Goal: Book appointment/travel/reservation

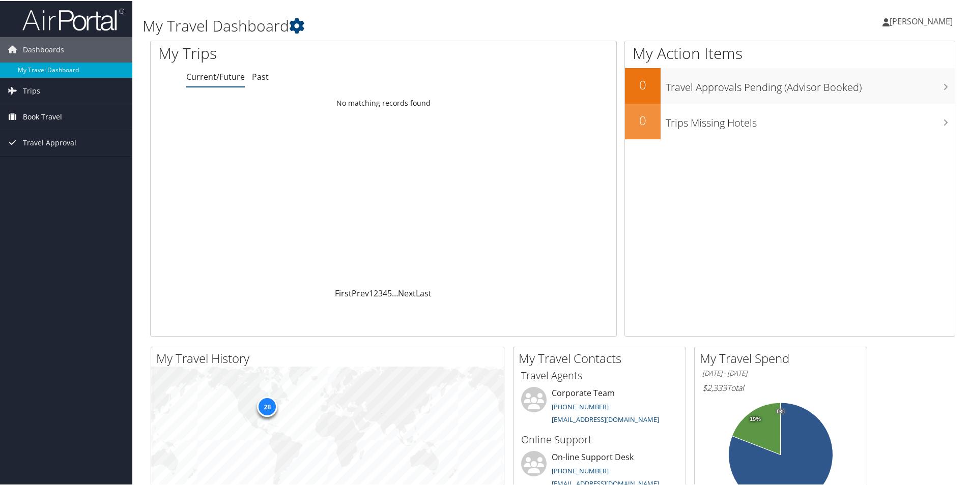
click at [49, 119] on span "Book Travel" at bounding box center [42, 115] width 39 height 25
click at [52, 172] on link "Book/Manage Online Trips" at bounding box center [66, 166] width 132 height 15
click at [898, 19] on span "[PERSON_NAME]" at bounding box center [920, 20] width 63 height 11
click at [854, 161] on link "Sign Out" at bounding box center [893, 165] width 113 height 17
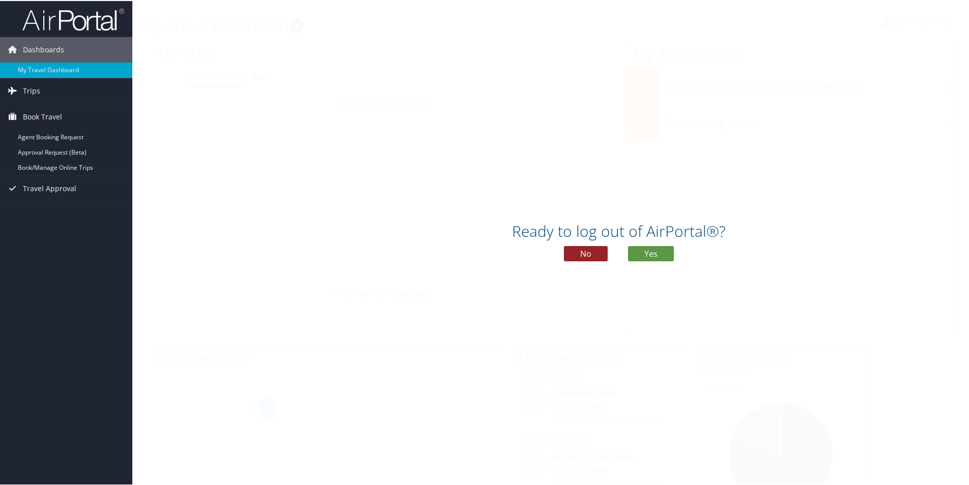
click at [596, 250] on button "No" at bounding box center [586, 252] width 44 height 15
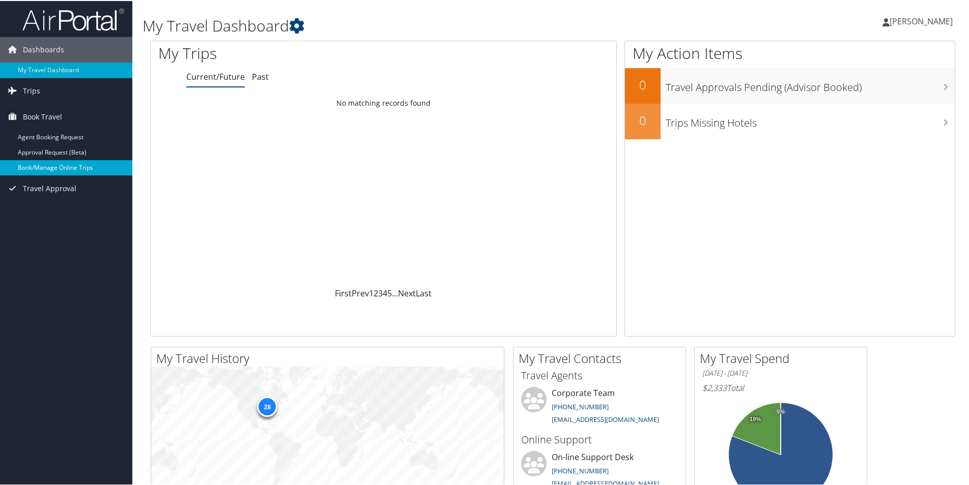
click at [58, 167] on link "Book/Manage Online Trips" at bounding box center [66, 166] width 132 height 15
